Goal: Task Accomplishment & Management: Complete application form

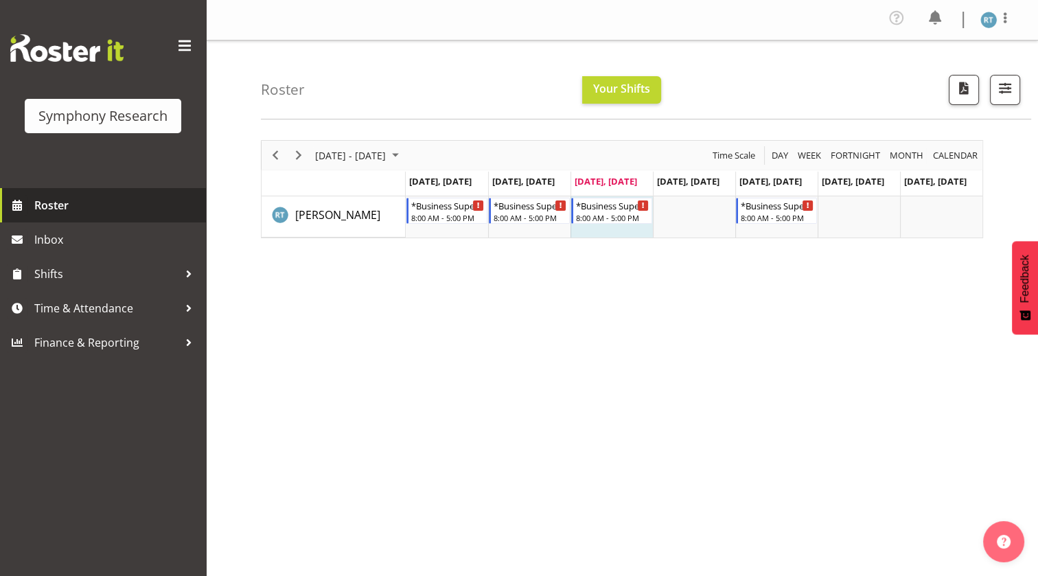
click at [78, 208] on span "Roster" at bounding box center [116, 205] width 165 height 21
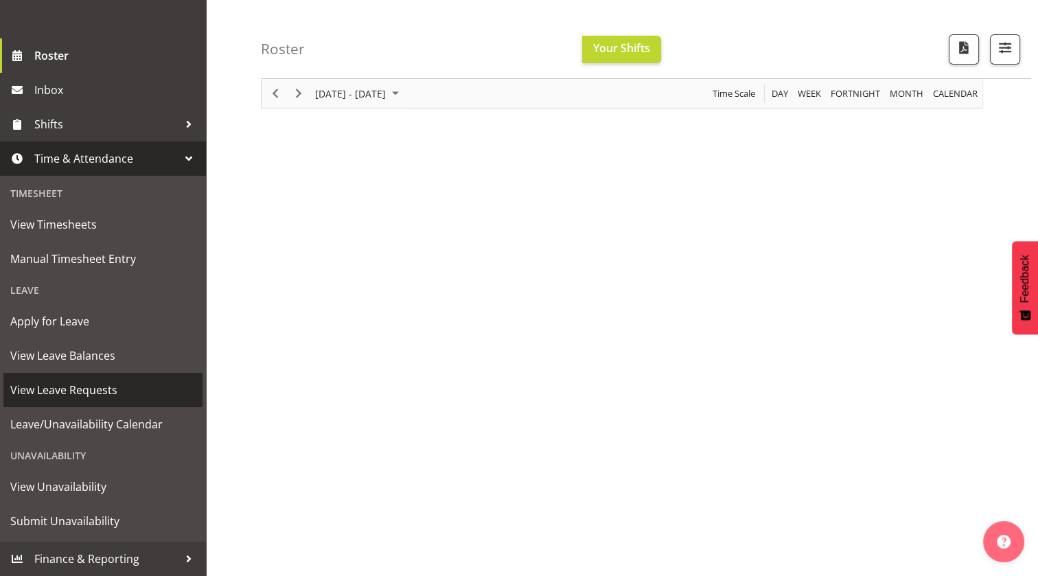
scroll to position [102, 0]
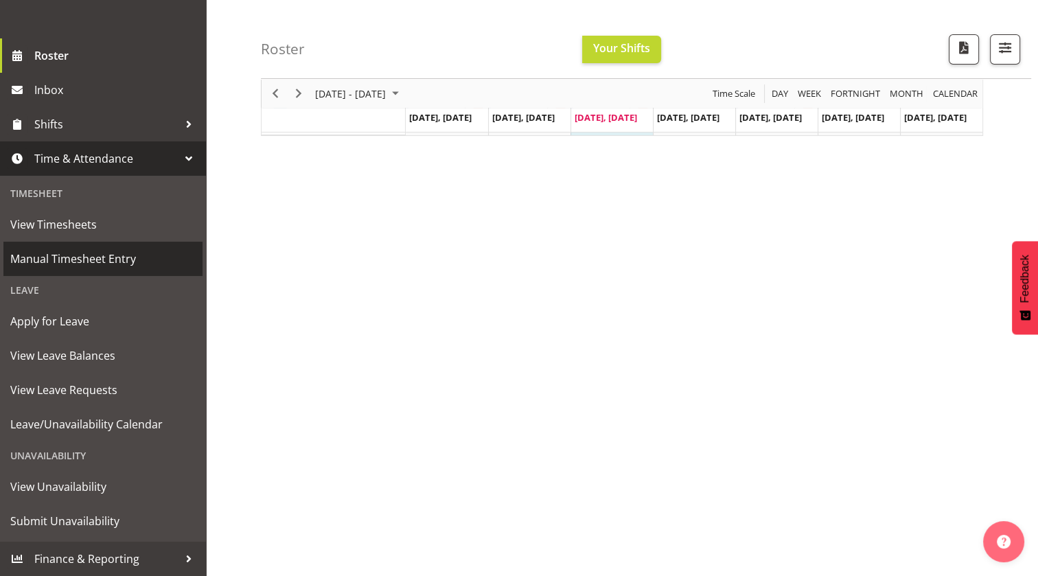
click at [84, 253] on span "Manual Timesheet Entry" at bounding box center [102, 259] width 185 height 21
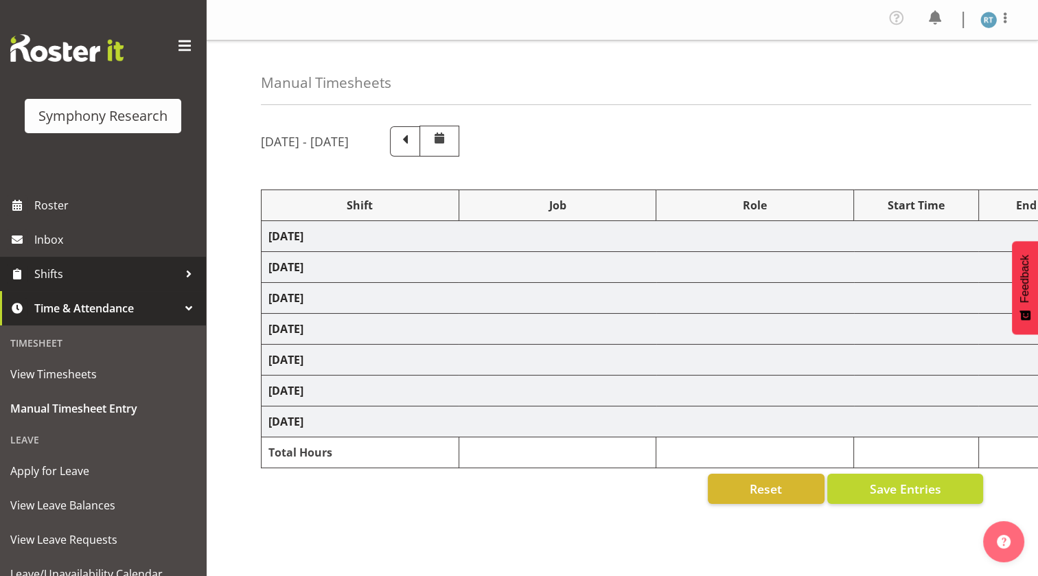
select select "26078"
select select "10527"
select select "45"
select select "26078"
select select "10527"
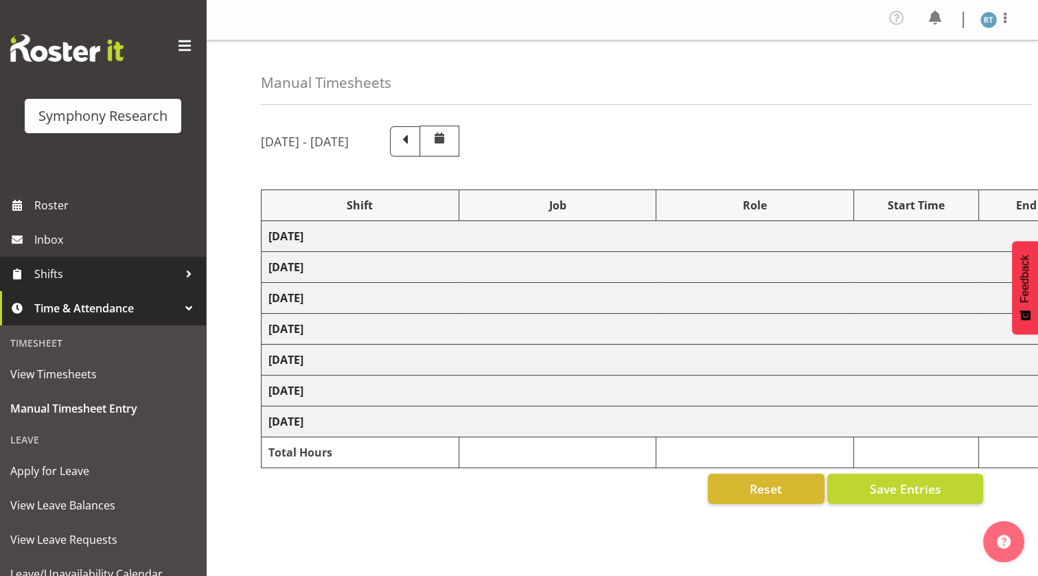
select select "45"
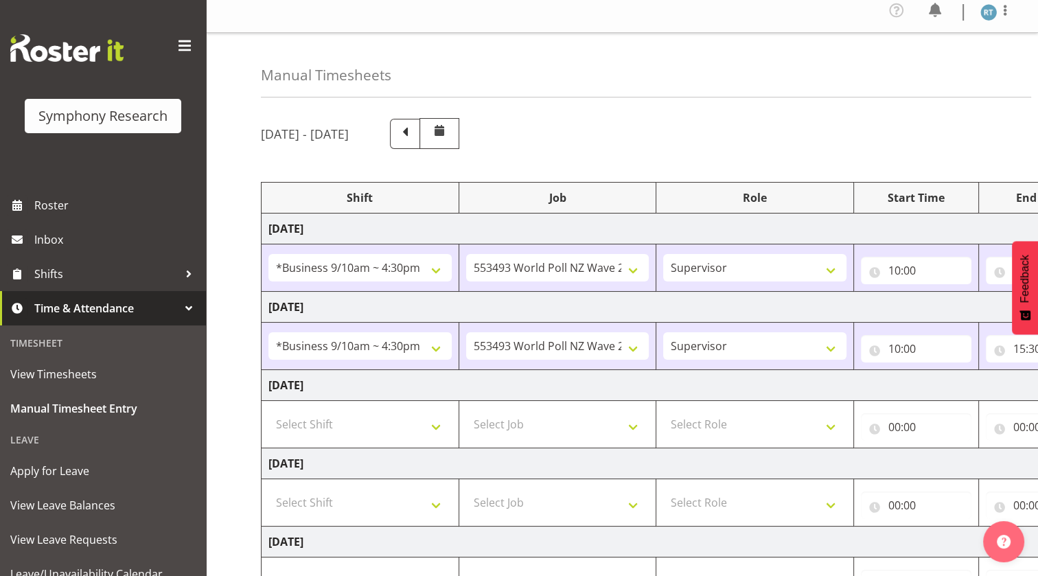
scroll to position [62, 0]
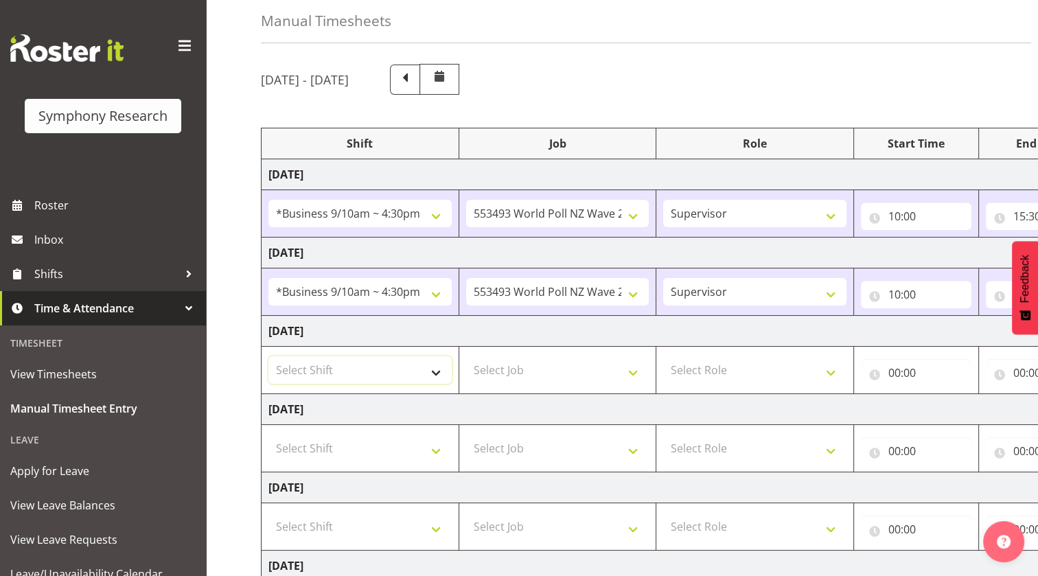
drag, startPoint x: 357, startPoint y: 373, endPoint x: 405, endPoint y: 372, distance: 48.1
click at [365, 374] on select "Select Shift !!Weekend Residential (Roster IT Shift Label) *Business 9/10am ~ 4…" at bounding box center [360, 369] width 183 height 27
click at [269, 356] on select "Select Shift !!Weekend Residential (Roster IT Shift Label) *Business 9/10am ~ 4…" at bounding box center [360, 369] width 183 height 27
click at [387, 366] on select "!!Weekend Residential (Roster IT Shift Label) *Business 9/10am ~ 4:30pm *Busine…" at bounding box center [360, 369] width 183 height 27
select select "26078"
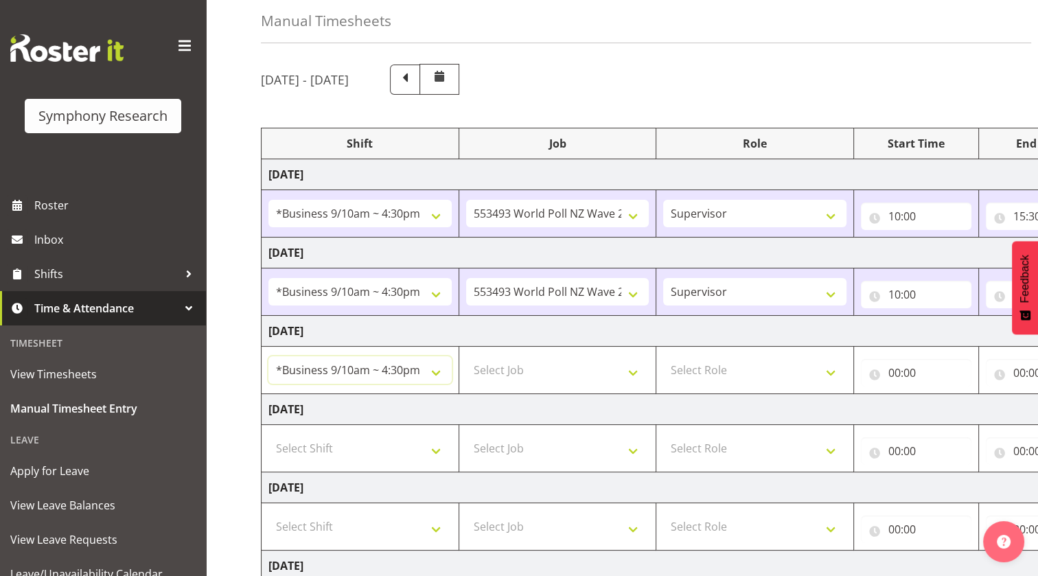
click at [269, 356] on select "!!Weekend Residential (Roster IT Shift Label) *Business 9/10am ~ 4:30pm *Busine…" at bounding box center [360, 369] width 183 height 27
click at [554, 364] on select "Select Job 550060 IF Admin 553492 World Poll Aus Wave 2 Main 2025 553493 World …" at bounding box center [557, 369] width 183 height 27
select select "10499"
click at [466, 356] on select "Select Job 550060 IF Admin 553492 World Poll Aus Wave 2 Main 2025 553493 World …" at bounding box center [557, 369] width 183 height 27
click at [722, 380] on select "Select Role Briefing Interviewing Supervisor" at bounding box center [754, 369] width 183 height 27
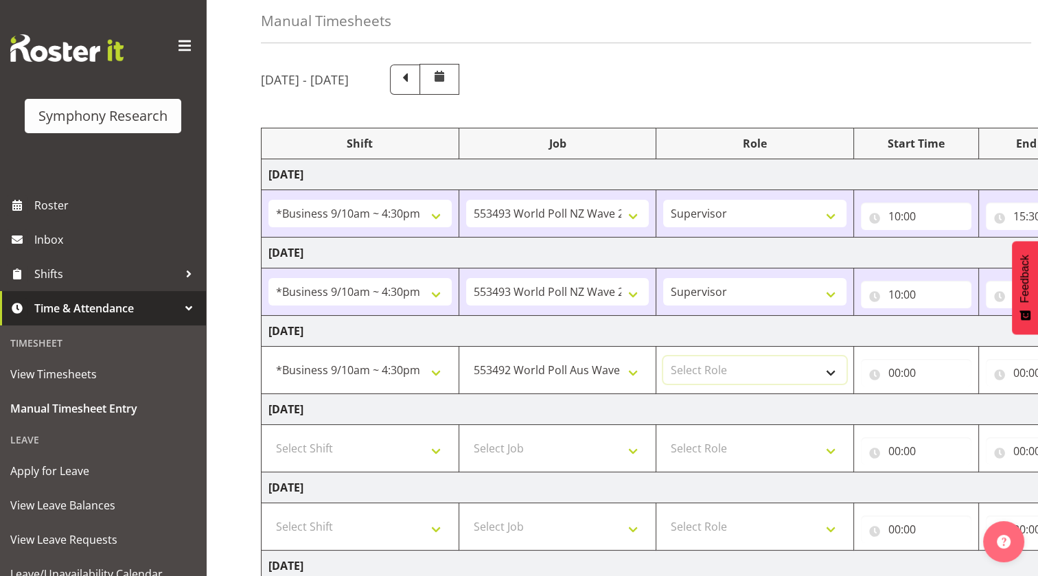
select select "45"
click at [663, 356] on select "Select Role Briefing Interviewing Supervisor" at bounding box center [754, 369] width 183 height 27
click at [879, 372] on input "00:00" at bounding box center [916, 372] width 111 height 27
click at [945, 411] on select "00 01 02 03 04 05 06 07 08 09 10 11 12 13 14 15 16 17 18 19 20 21 22 23" at bounding box center [954, 408] width 31 height 27
select select "10"
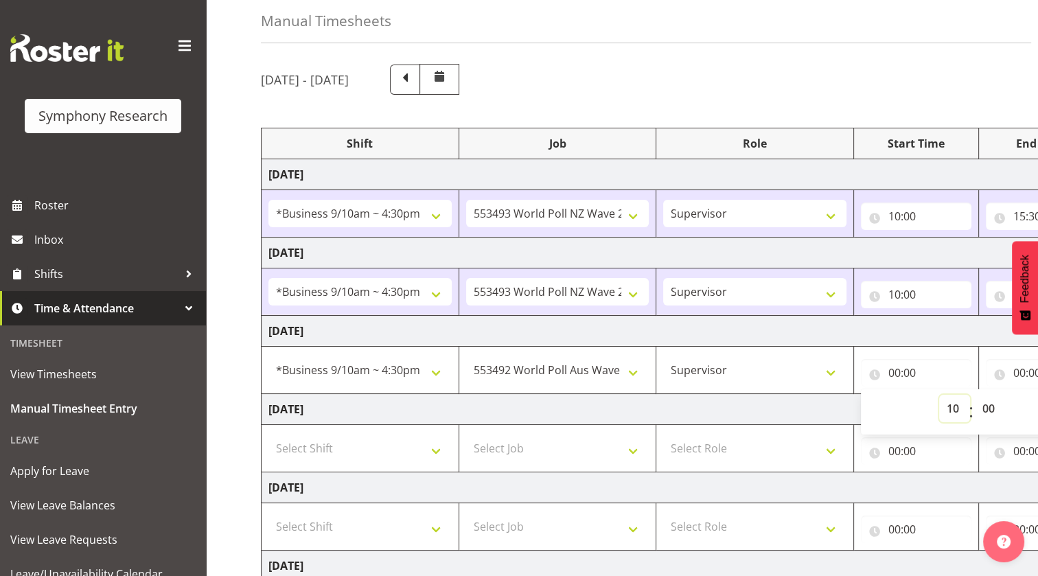
click at [939, 395] on select "00 01 02 03 04 05 06 07 08 09 10 11 12 13 14 15 16 17 18 19 20 21 22 23" at bounding box center [954, 408] width 31 height 27
type input "10:00"
click at [808, 396] on td "[DATE]" at bounding box center [742, 409] width 961 height 31
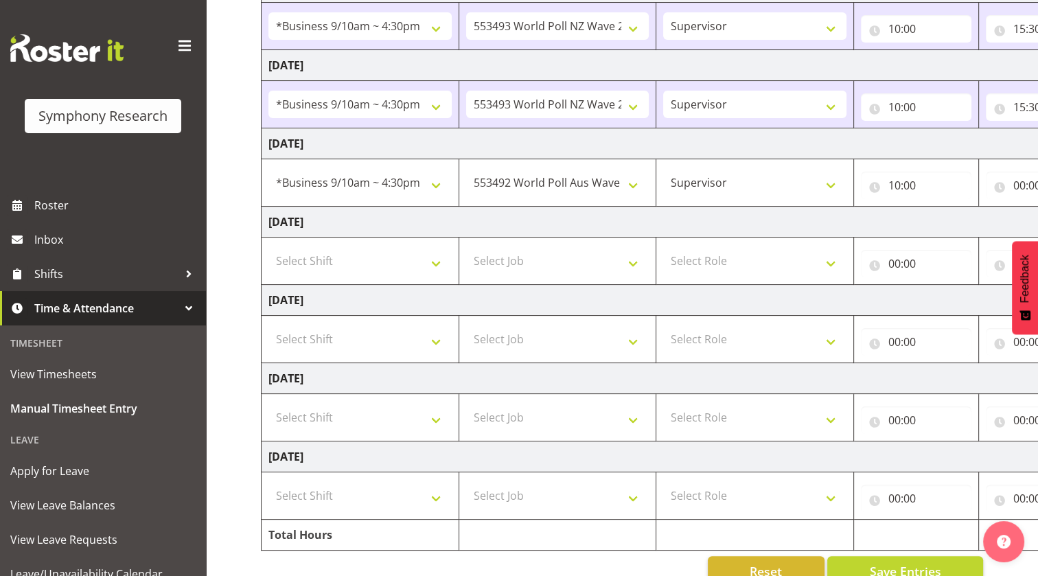
scroll to position [279, 0]
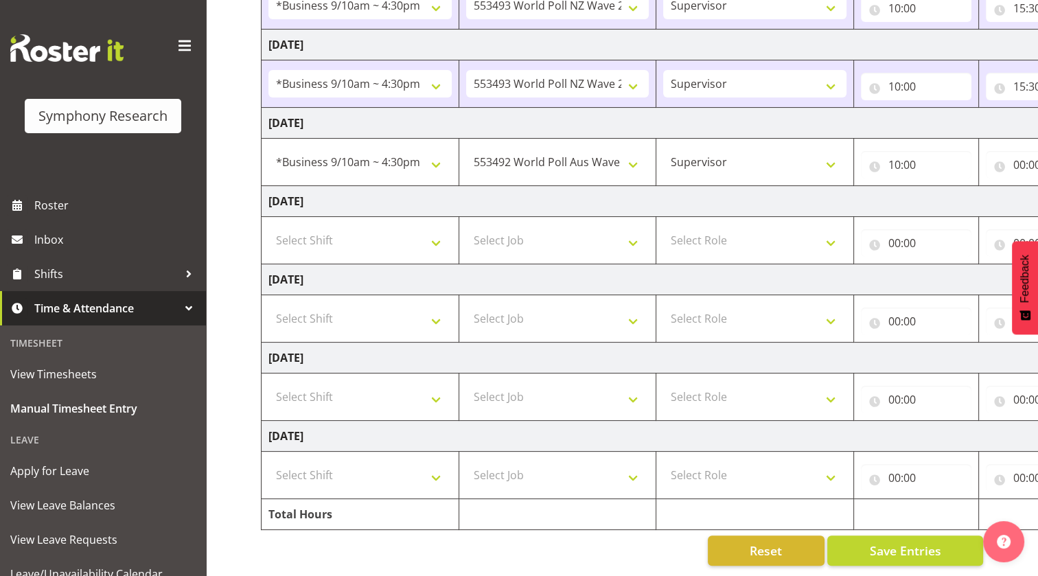
click at [735, 567] on div "Manual Timesheets [DATE] - [DATE] Shift Job Role Start Time End Time Total [DAT…" at bounding box center [622, 174] width 832 height 806
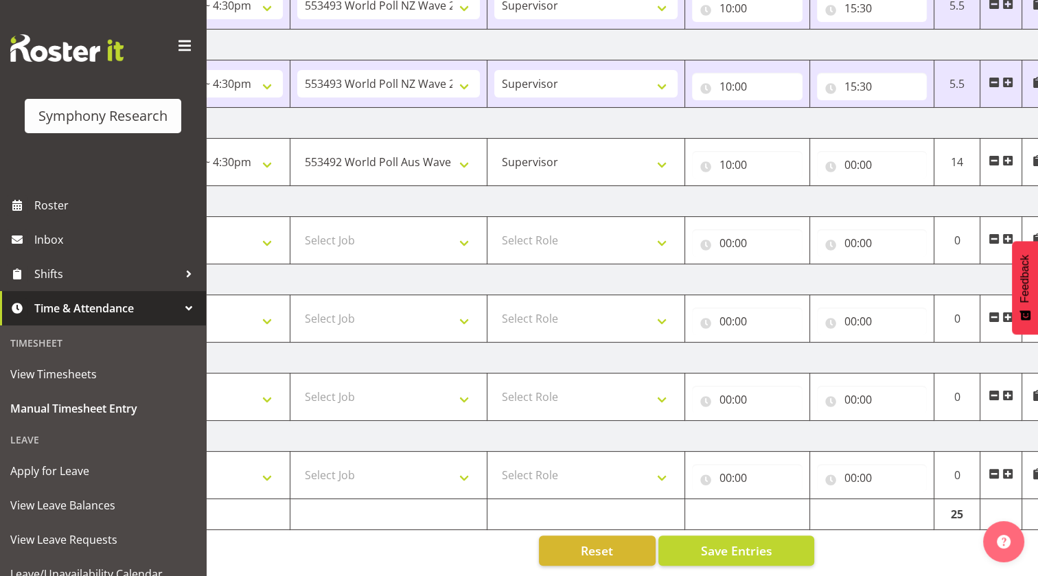
scroll to position [154, 0]
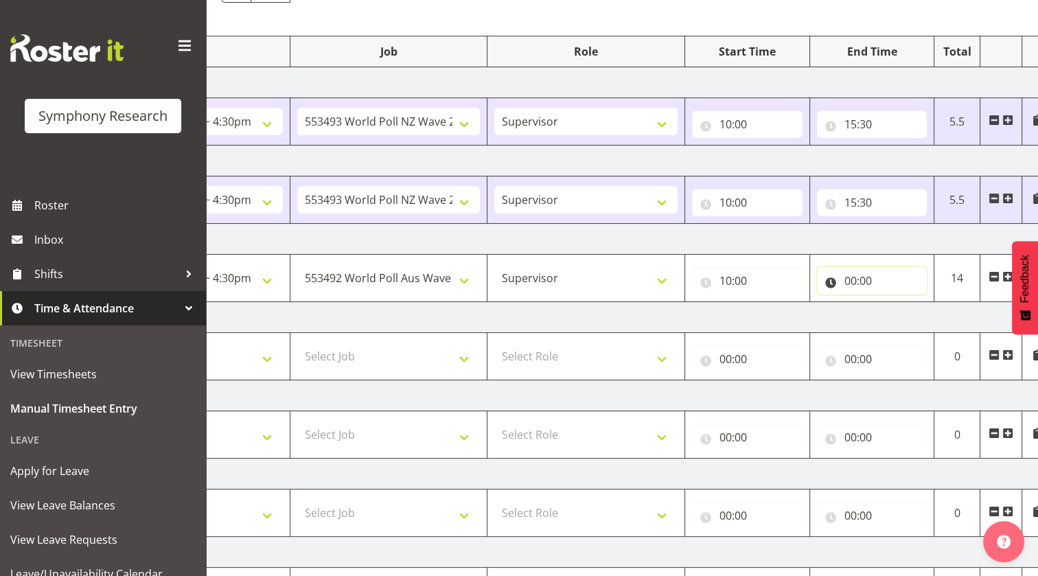
click at [830, 284] on input "00:00" at bounding box center [872, 280] width 111 height 27
click at [907, 318] on select "00 01 02 03 04 05 06 07 08 09 10 11 12 13 14 15 16 17 18 19 20 21 22 23" at bounding box center [911, 316] width 31 height 27
select select "13"
click at [896, 303] on select "00 01 02 03 04 05 06 07 08 09 10 11 12 13 14 15 16 17 18 19 20 21 22 23" at bounding box center [911, 316] width 31 height 27
type input "13:00"
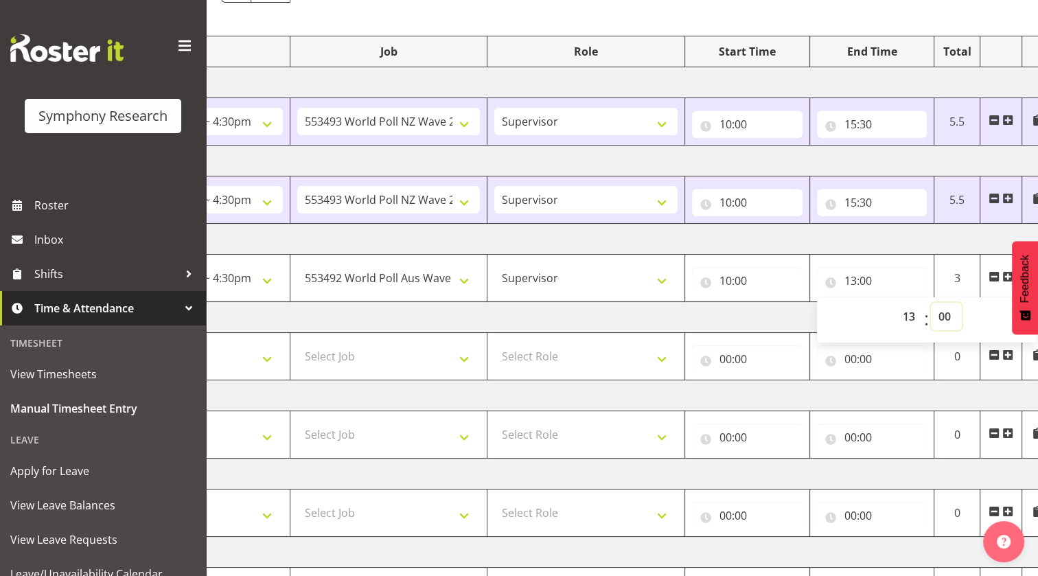
click at [950, 319] on select "00 01 02 03 04 05 06 07 08 09 10 11 12 13 14 15 16 17 18 19 20 21 22 23 24 25 2…" at bounding box center [946, 316] width 31 height 27
select select "40"
click at [931, 303] on select "00 01 02 03 04 05 06 07 08 09 10 11 12 13 14 15 16 17 18 19 20 21 22 23 24 25 2…" at bounding box center [946, 316] width 31 height 27
type input "13:40"
click at [752, 323] on td "[DATE]" at bounding box center [573, 317] width 961 height 31
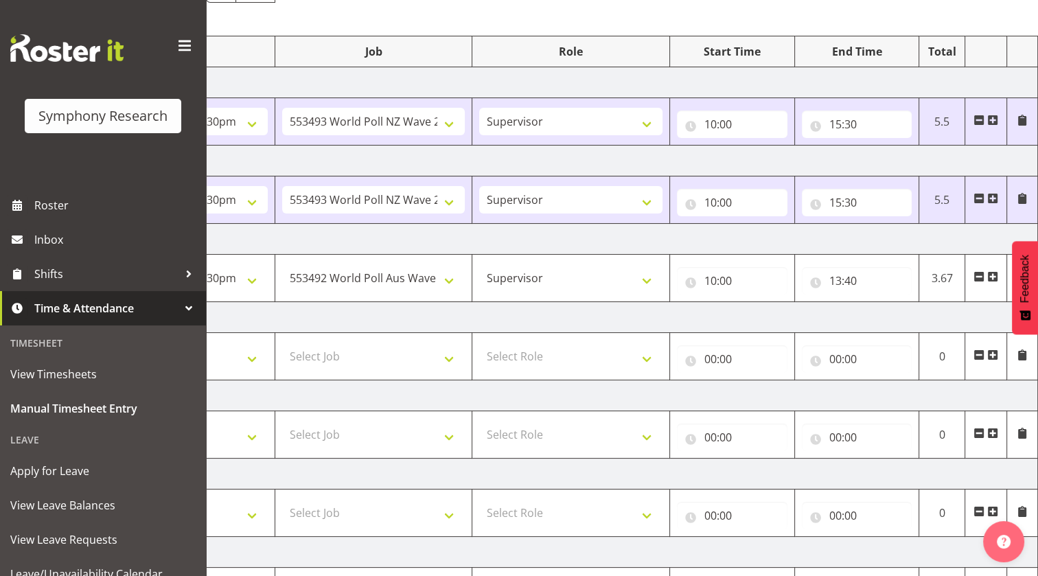
click at [993, 277] on span at bounding box center [993, 276] width 11 height 11
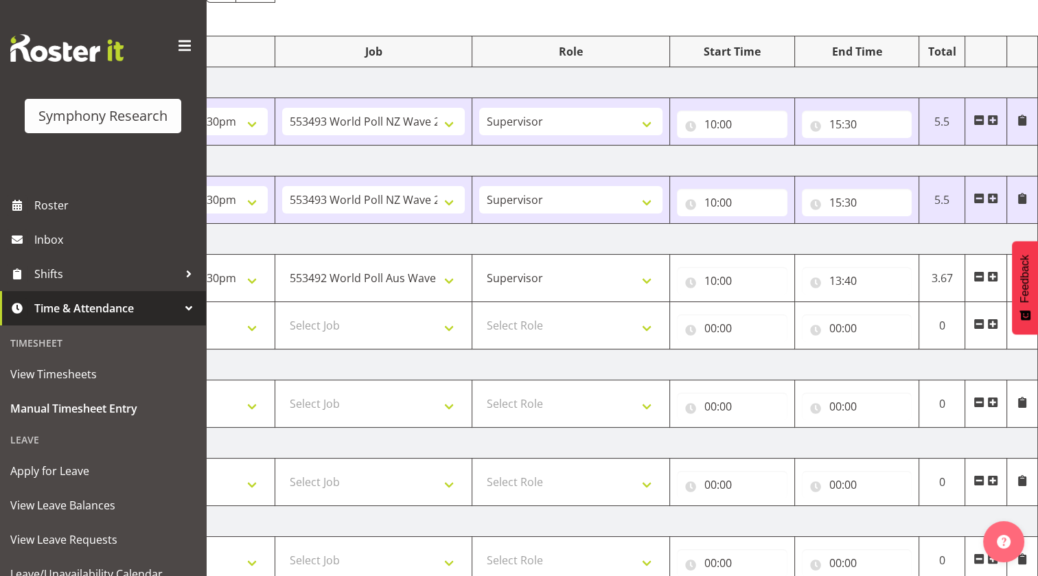
click at [870, 365] on td "[DATE]" at bounding box center [558, 365] width 961 height 31
click at [692, 326] on input "00:00" at bounding box center [732, 328] width 111 height 27
click at [758, 364] on select "00 01 02 03 04 05 06 07 08 09 10 11 12 13 14 15 16 17 18 19 20 21 22 23" at bounding box center [770, 363] width 31 height 27
select select "13"
click at [755, 350] on select "00 01 02 03 04 05 06 07 08 09 10 11 12 13 14 15 16 17 18 19 20 21 22 23" at bounding box center [770, 363] width 31 height 27
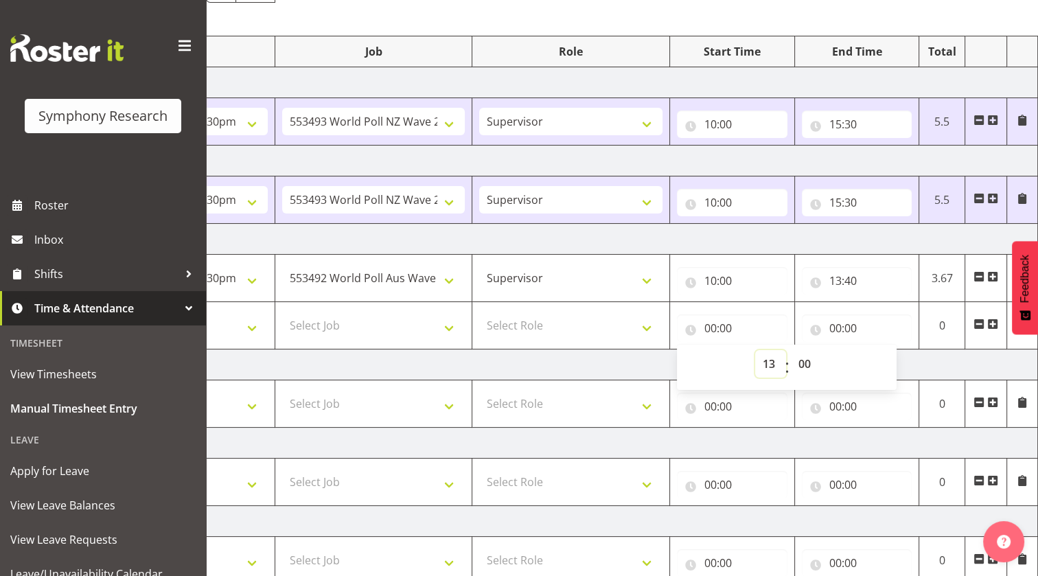
type input "13:00"
click at [805, 359] on select "00 01 02 03 04 05 06 07 08 09 10 11 12 13 14 15 16 17 18 19 20 21 22 23 24 25 2…" at bounding box center [806, 363] width 31 height 27
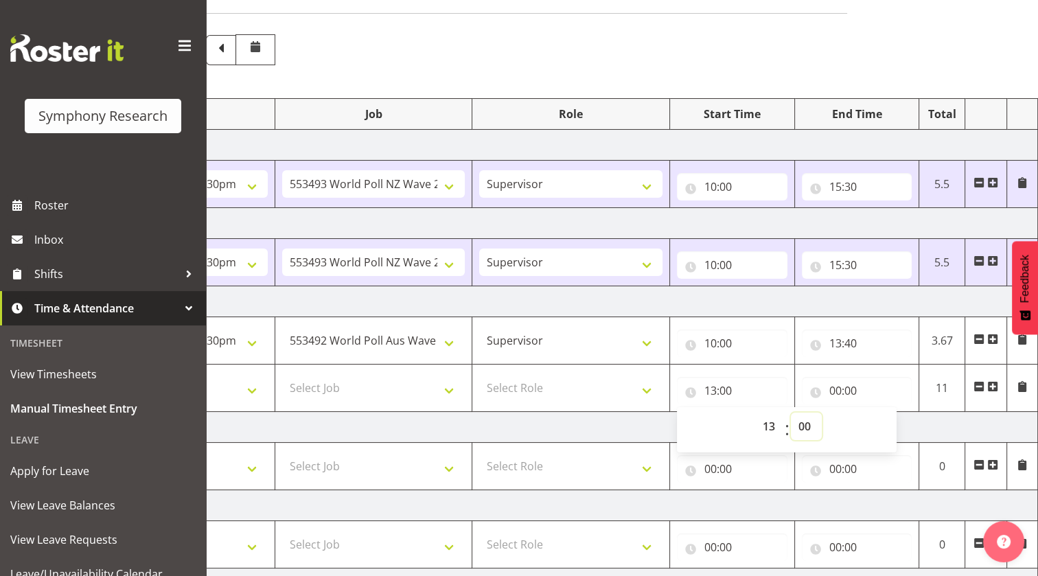
click at [808, 426] on select "00 01 02 03 04 05 06 07 08 09 10 11 12 13 14 15 16 17 18 19 20 21 22 23 24 25 2…" at bounding box center [806, 426] width 31 height 27
select select "40"
click at [791, 413] on select "00 01 02 03 04 05 06 07 08 09 10 11 12 13 14 15 16 17 18 19 20 21 22 23 24 25 2…" at bounding box center [806, 426] width 31 height 27
type input "13:40"
click at [950, 426] on td "[DATE]" at bounding box center [558, 427] width 961 height 31
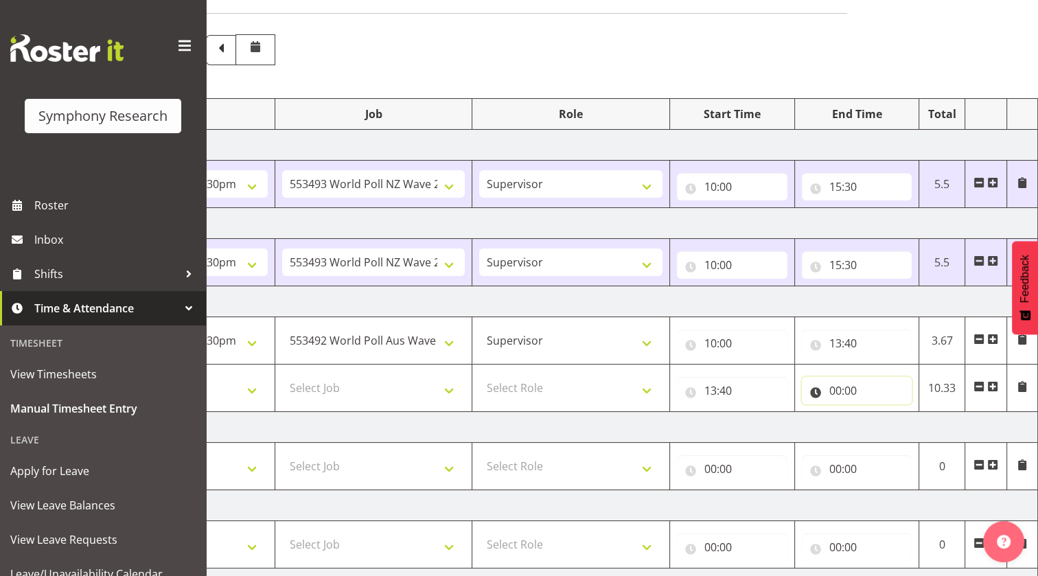
click at [810, 390] on input "00:00" at bounding box center [857, 390] width 111 height 27
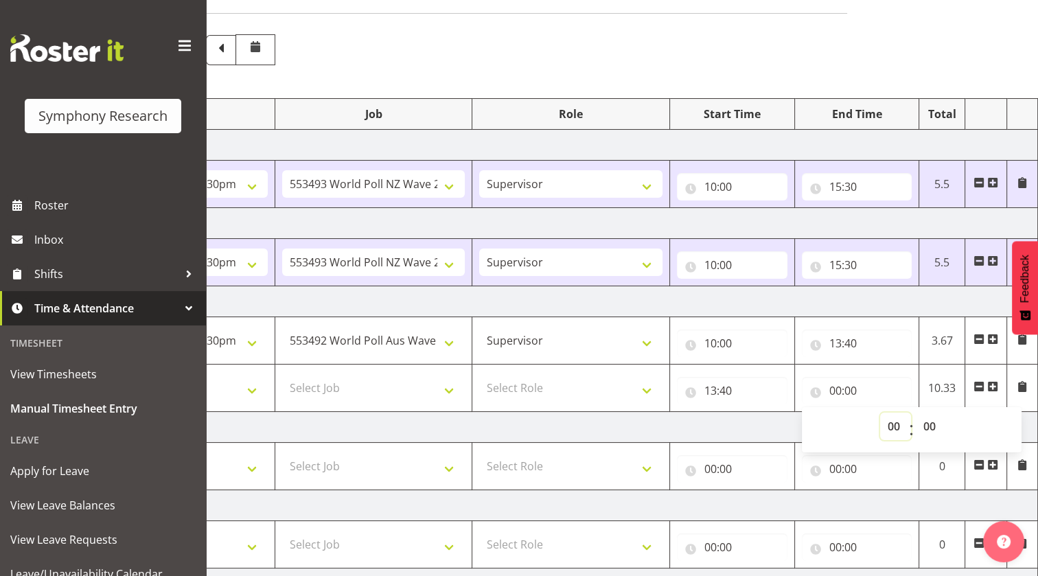
click at [896, 426] on select "00 01 02 03 04 05 06 07 08 09 10 11 12 13 14 15 16 17 18 19 20 21 22 23" at bounding box center [895, 426] width 31 height 27
select select "14"
click at [880, 413] on select "00 01 02 03 04 05 06 07 08 09 10 11 12 13 14 15 16 17 18 19 20 21 22 23" at bounding box center [895, 426] width 31 height 27
type input "14:00"
click at [643, 429] on td "[DATE]" at bounding box center [558, 427] width 961 height 31
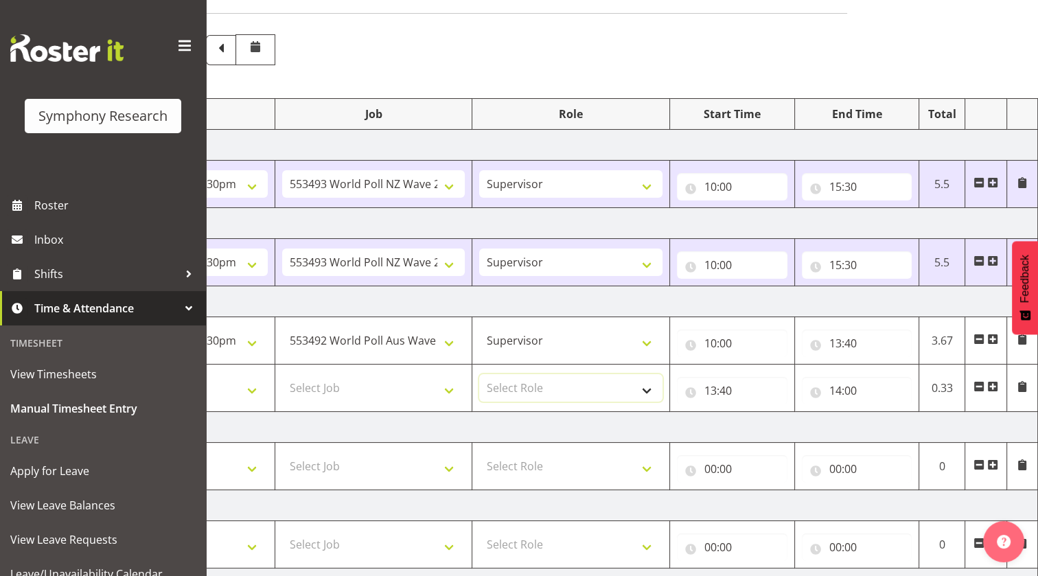
click at [570, 378] on select "Select Role Briefing Interviewing Supervisor" at bounding box center [570, 387] width 183 height 27
select select "45"
click at [479, 374] on select "Select Role Briefing Interviewing Supervisor" at bounding box center [570, 387] width 183 height 27
click at [576, 424] on td "[DATE]" at bounding box center [558, 427] width 961 height 31
click at [411, 397] on select "Select Job 550060 IF Admin 553492 World Poll Aus Wave 2 Main 2025 553493 World …" at bounding box center [373, 387] width 183 height 27
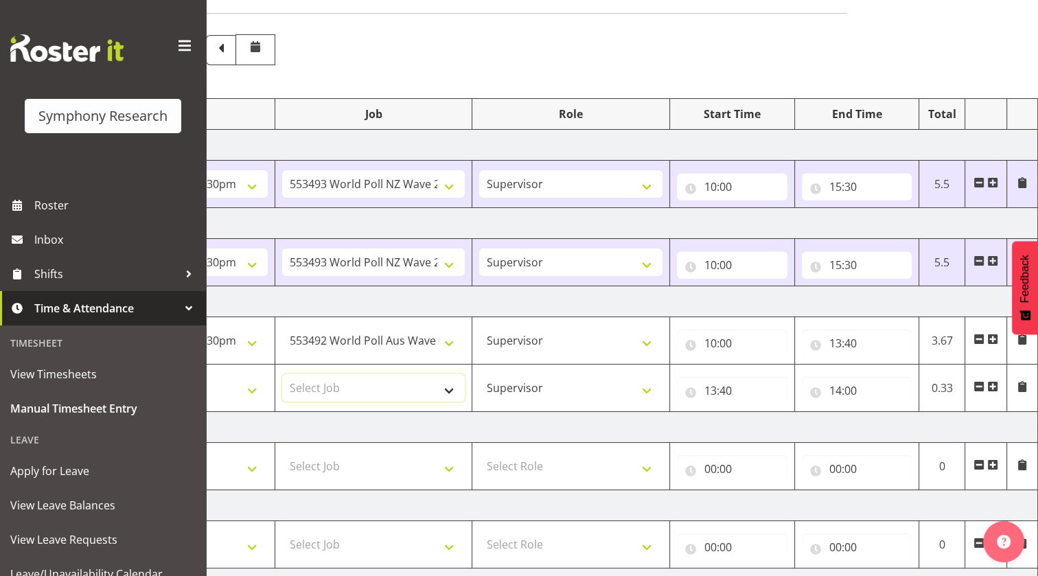
select select "10527"
click at [282, 374] on select "Select Job 550060 IF Admin 553492 World Poll Aus Wave 2 Main 2025 553493 World …" at bounding box center [373, 387] width 183 height 27
click at [504, 422] on td "[DATE]" at bounding box center [558, 427] width 961 height 31
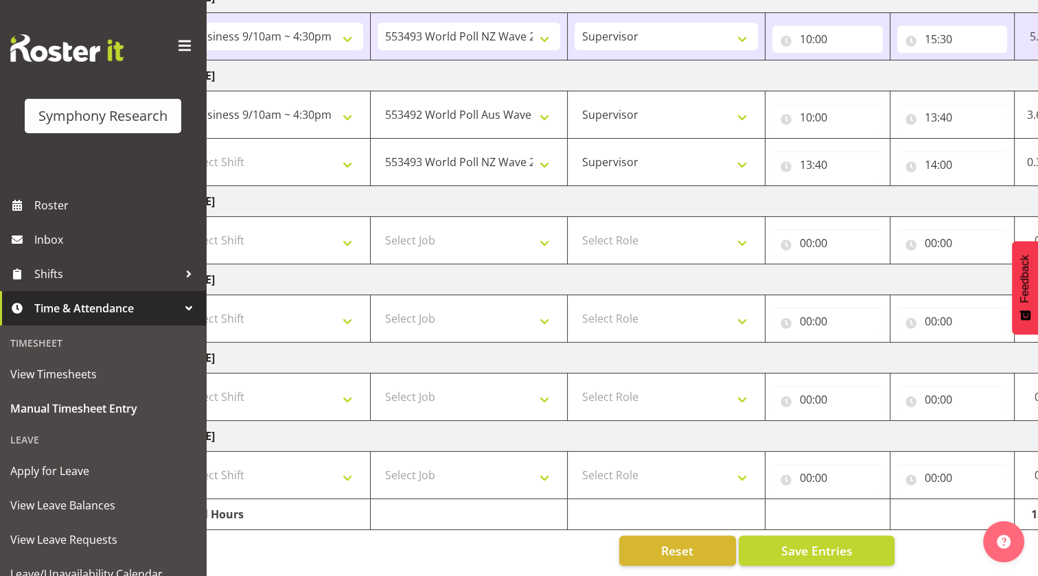
scroll to position [0, 0]
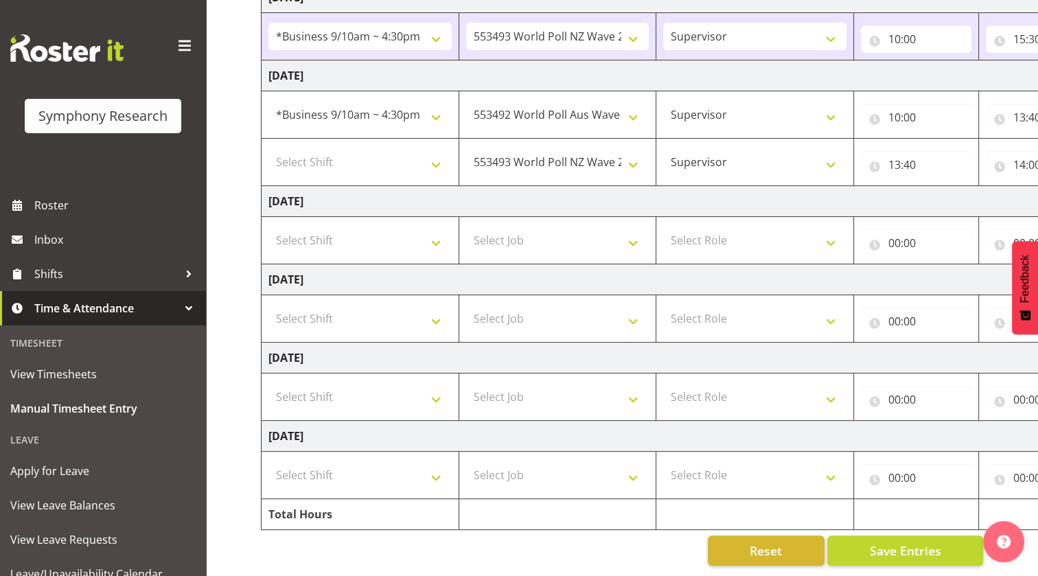
click at [497, 538] on div "Reset Save Entries" at bounding box center [622, 551] width 722 height 30
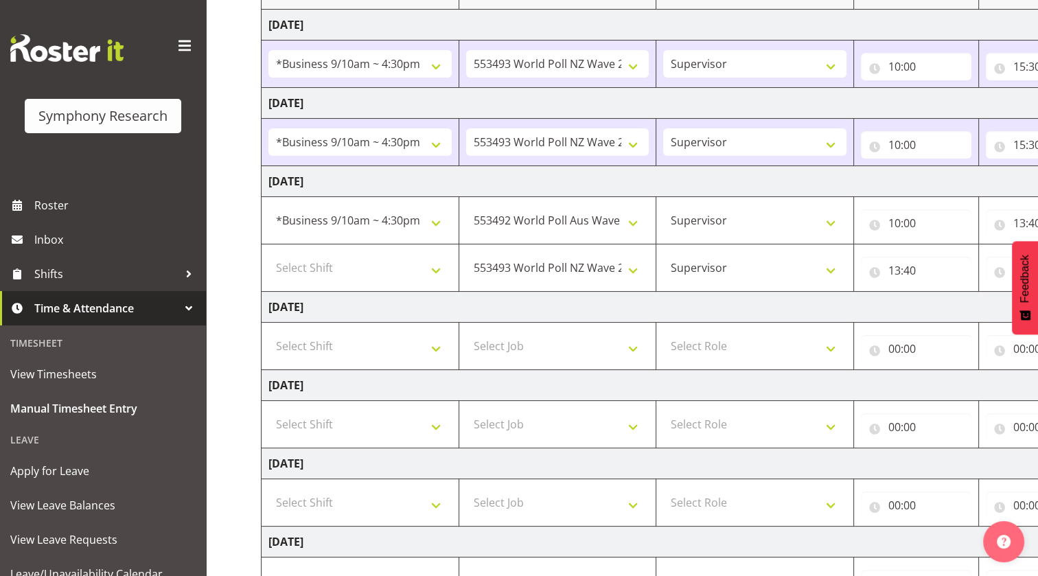
scroll to position [201, 0]
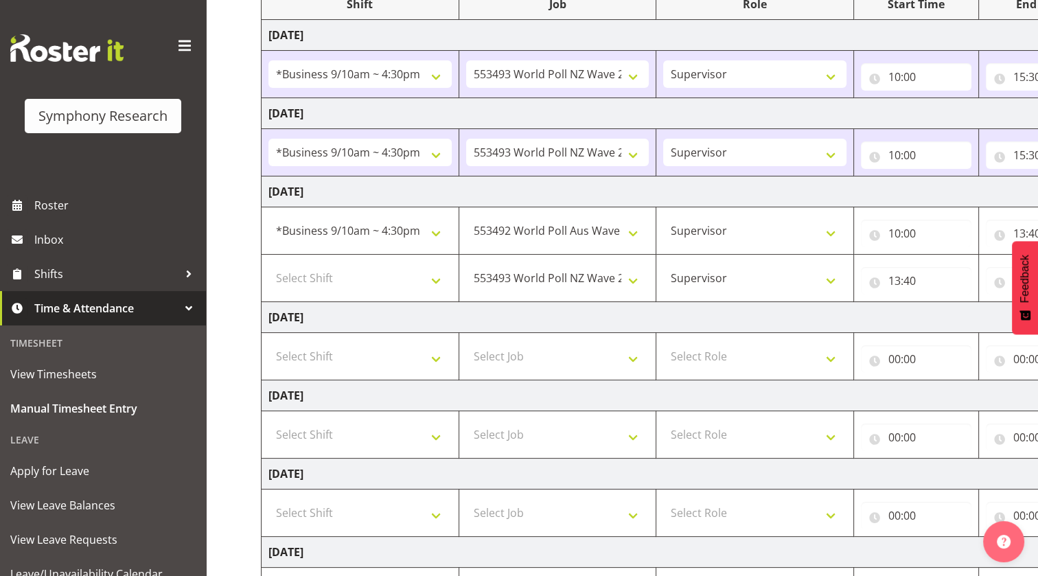
click at [473, 312] on td "[DATE]" at bounding box center [742, 317] width 961 height 31
click at [387, 280] on select "Select Shift !!Weekend Residential (Roster IT Shift Label) *Business 9/10am ~ 4…" at bounding box center [360, 277] width 183 height 27
select select "26078"
click at [269, 264] on select "Select Shift !!Weekend Residential (Roster IT Shift Label) *Business 9/10am ~ 4…" at bounding box center [360, 277] width 183 height 27
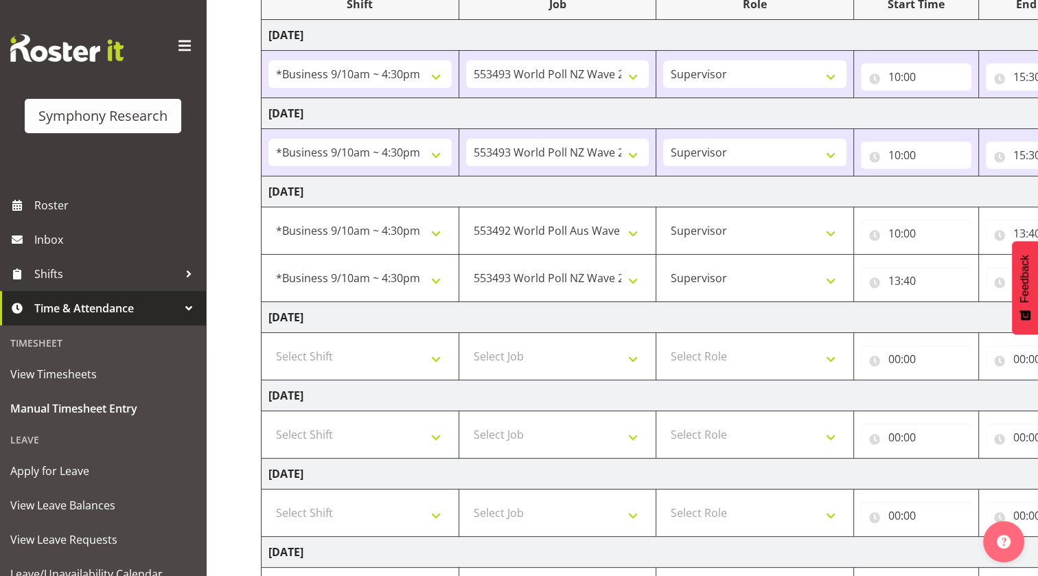
click at [507, 319] on td "[DATE]" at bounding box center [742, 317] width 961 height 31
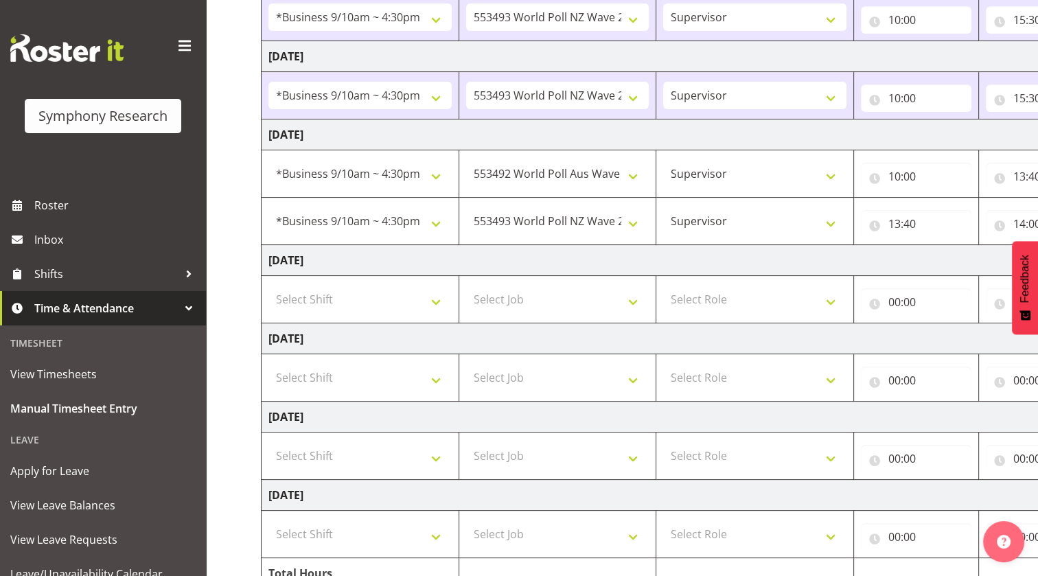
scroll to position [326, 0]
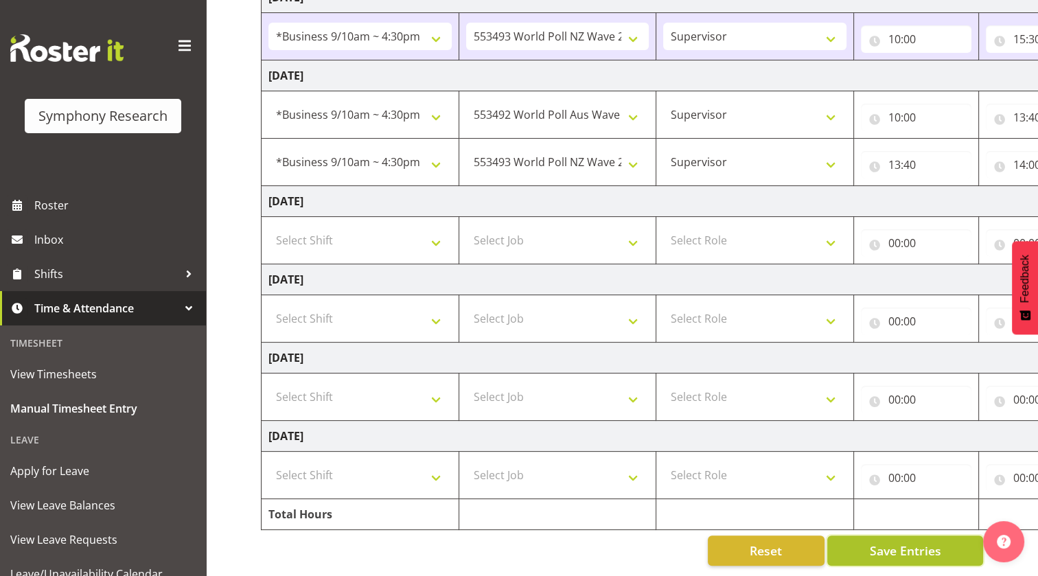
click at [892, 542] on span "Save Entries" at bounding box center [904, 551] width 71 height 18
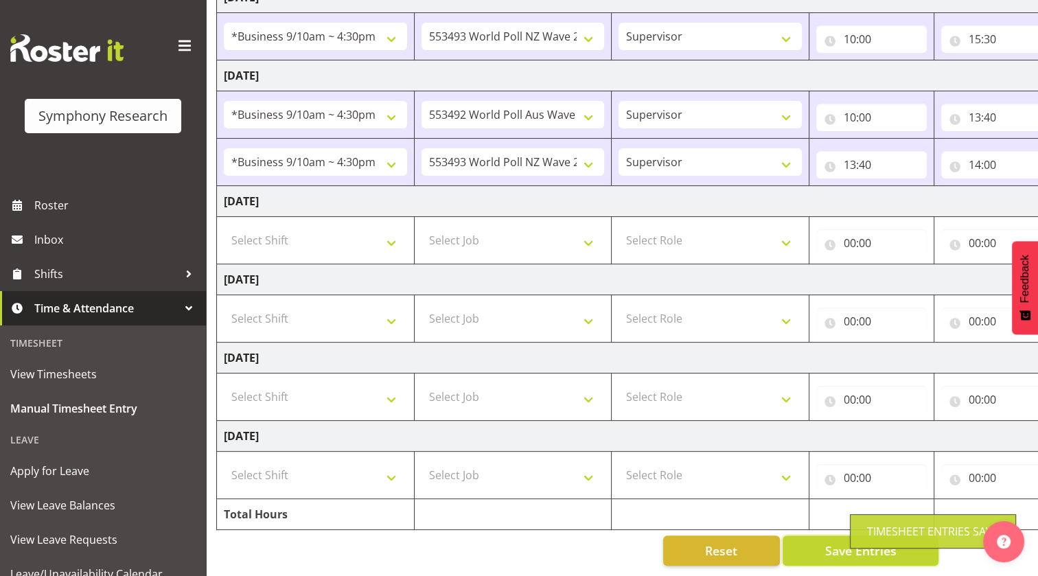
scroll to position [0, 65]
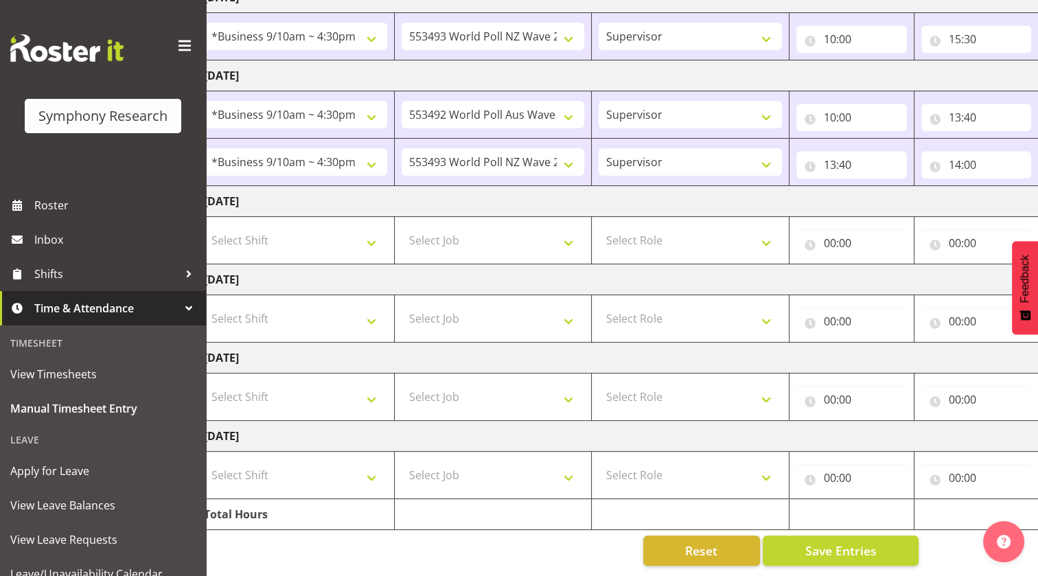
click at [481, 539] on div "Reset Save Entries" at bounding box center [557, 551] width 722 height 30
click at [510, 408] on tbody "[DATE] !!Weekend Residential (Roster IT Shift Label) *Business 9/10am ~ 4:30pm …" at bounding box center [677, 217] width 961 height 626
click at [522, 347] on td "[DATE]" at bounding box center [677, 358] width 961 height 31
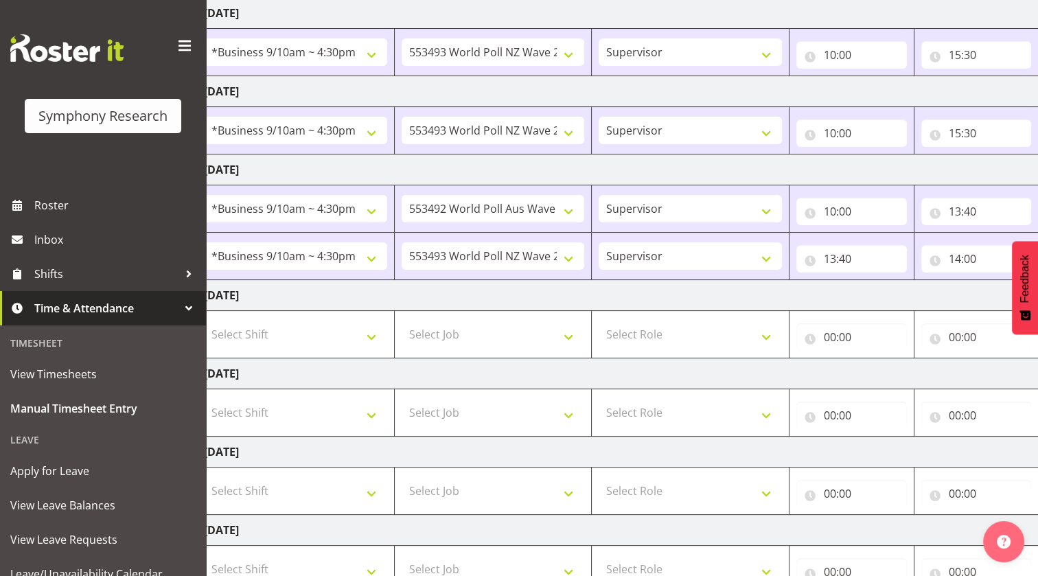
scroll to position [201, 0]
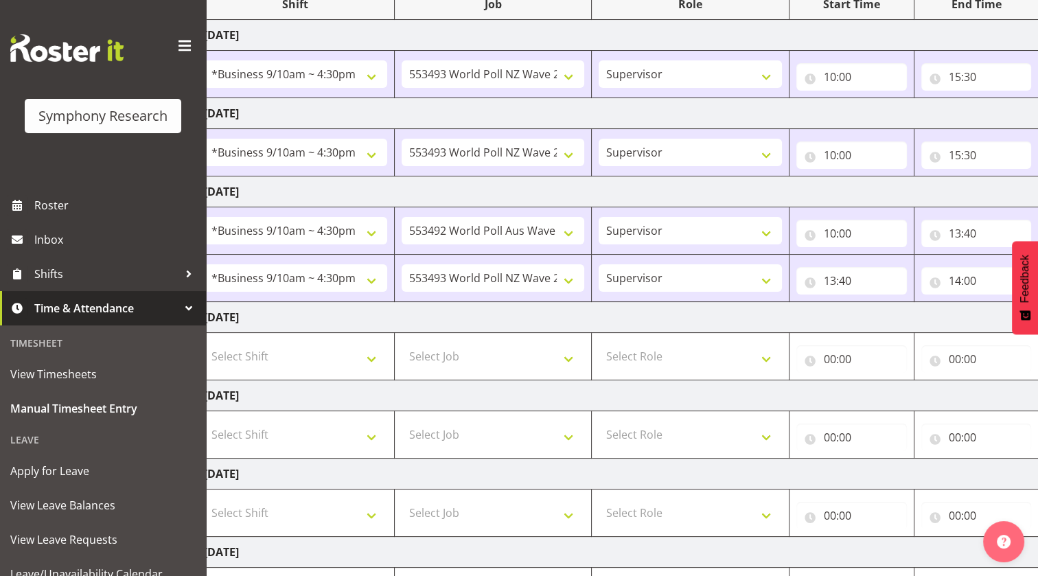
click at [529, 326] on td "[DATE]" at bounding box center [677, 317] width 961 height 31
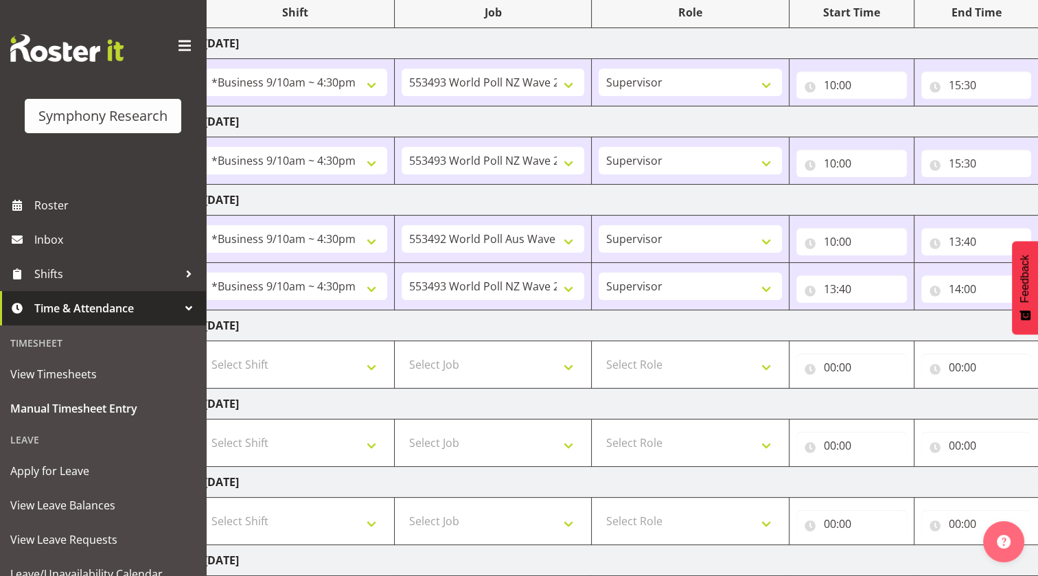
scroll to position [76, 0]
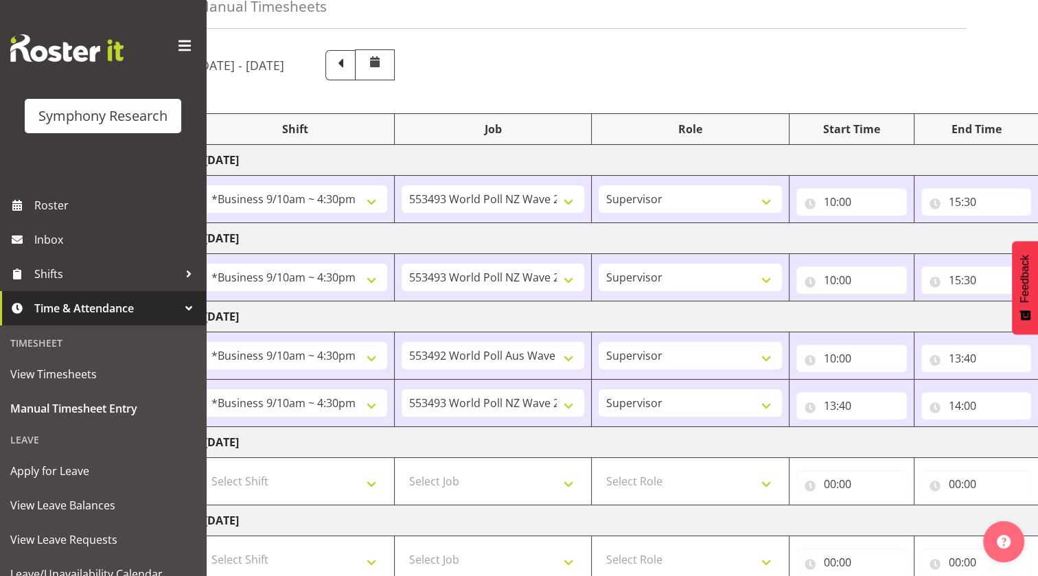
click at [672, 434] on td "[DATE]" at bounding box center [677, 442] width 961 height 31
click at [622, 515] on td "[DATE]" at bounding box center [677, 520] width 961 height 31
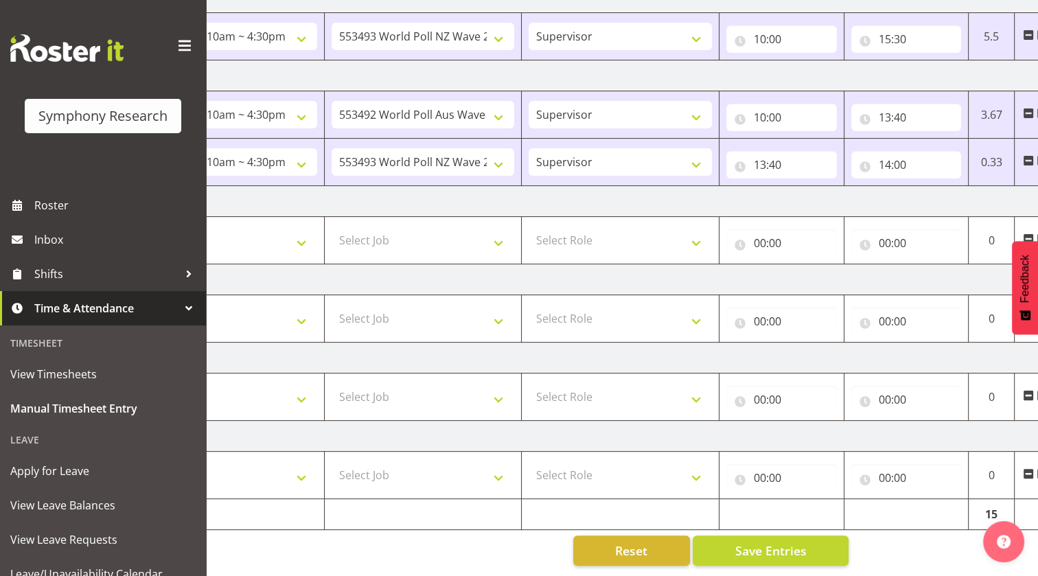
scroll to position [0, 184]
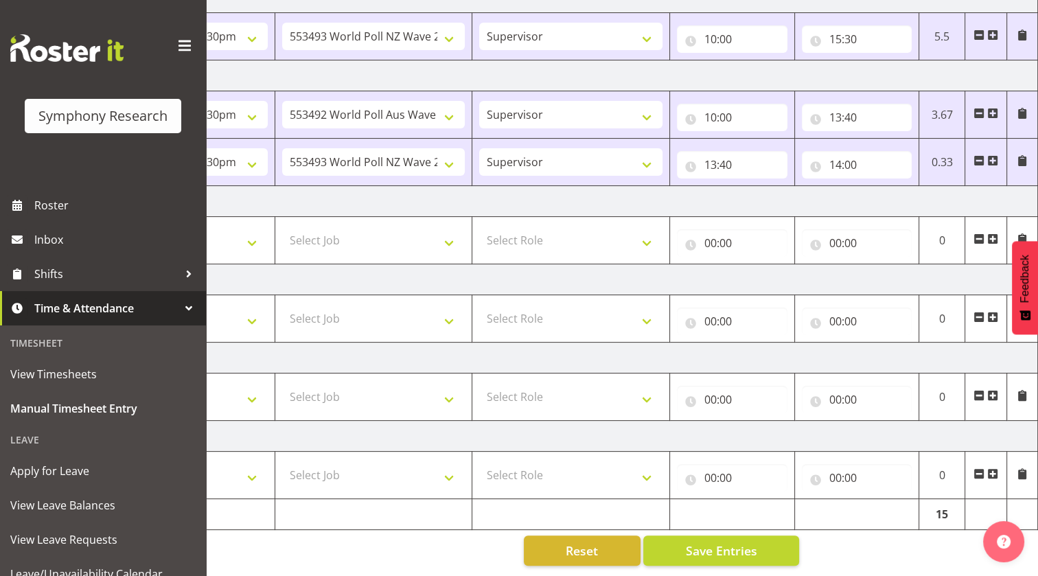
click at [869, 523] on div "Manual Timesheets [DATE] - [DATE] Shift Job Role Start Time End Time Total [DAT…" at bounding box center [622, 149] width 832 height 853
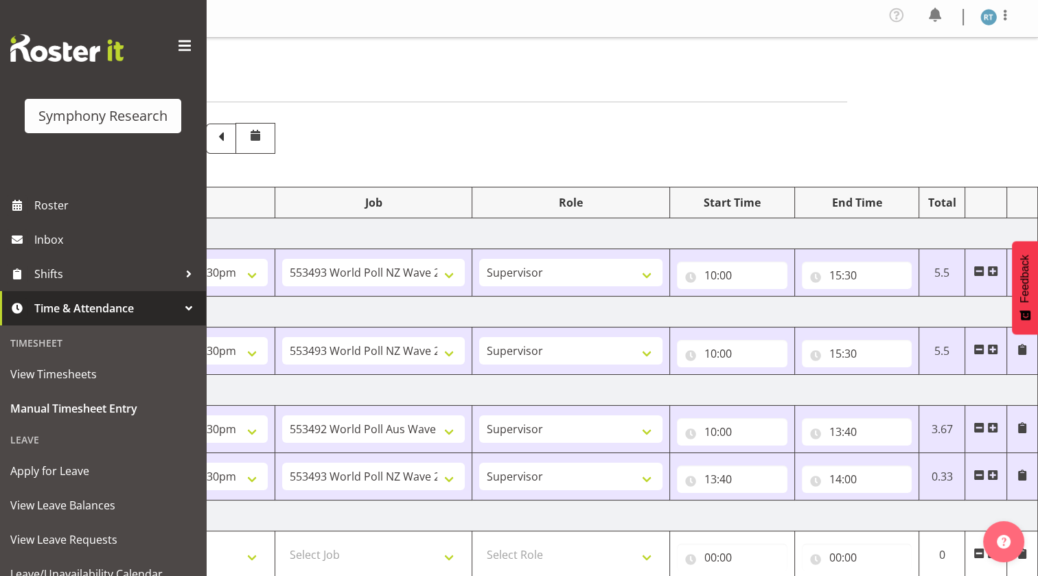
scroll to position [0, 0]
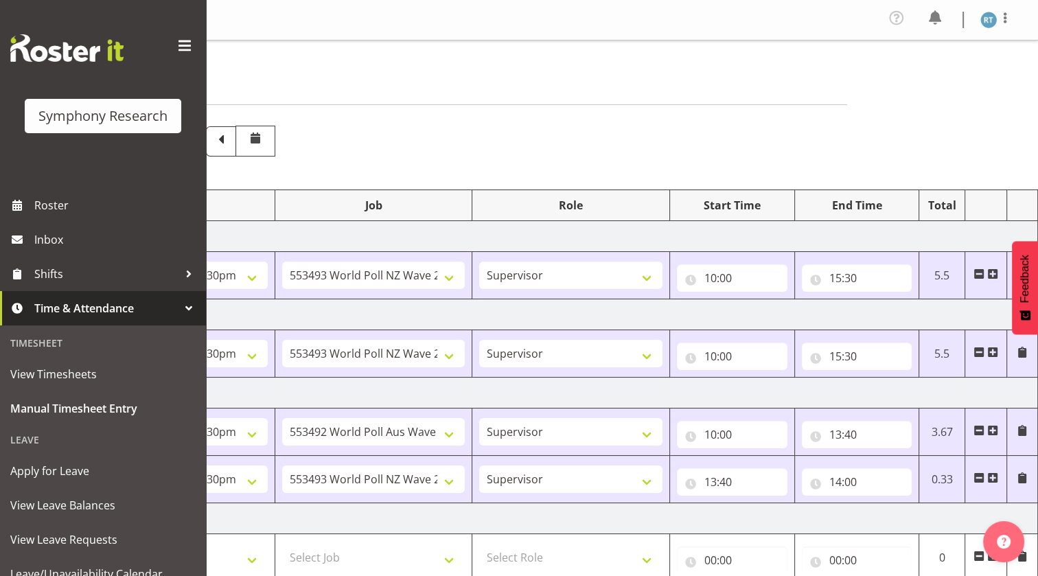
drag, startPoint x: 531, startPoint y: 140, endPoint x: 535, endPoint y: 155, distance: 15.0
click at [532, 140] on div "[DATE] - [DATE]" at bounding box center [438, 141] width 722 height 31
